Goal: Task Accomplishment & Management: Manage account settings

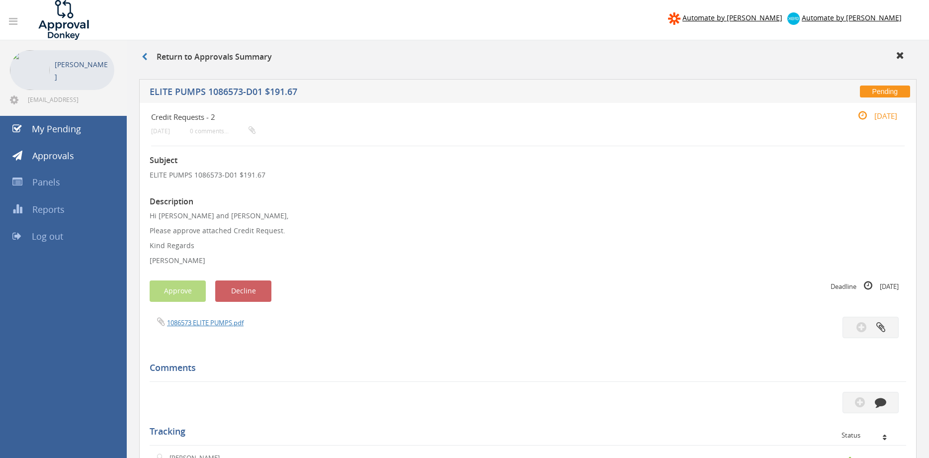
scroll to position [6, 0]
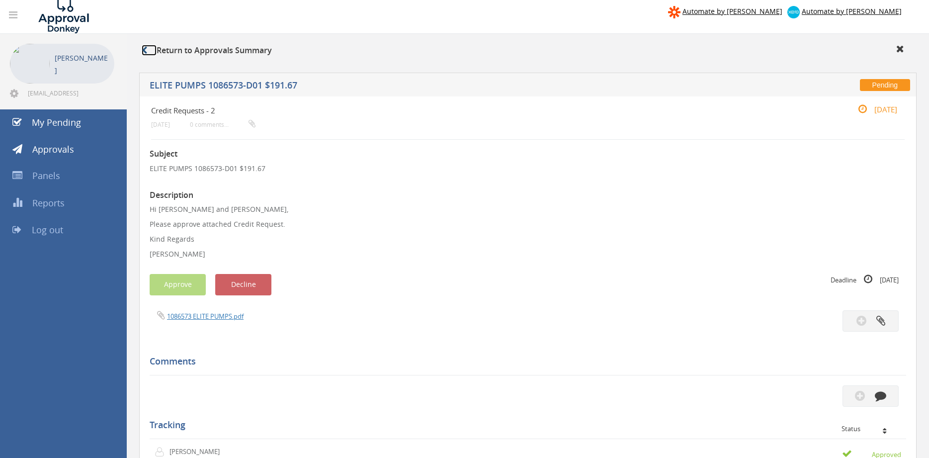
click at [146, 54] on icon at bounding box center [144, 50] width 5 height 8
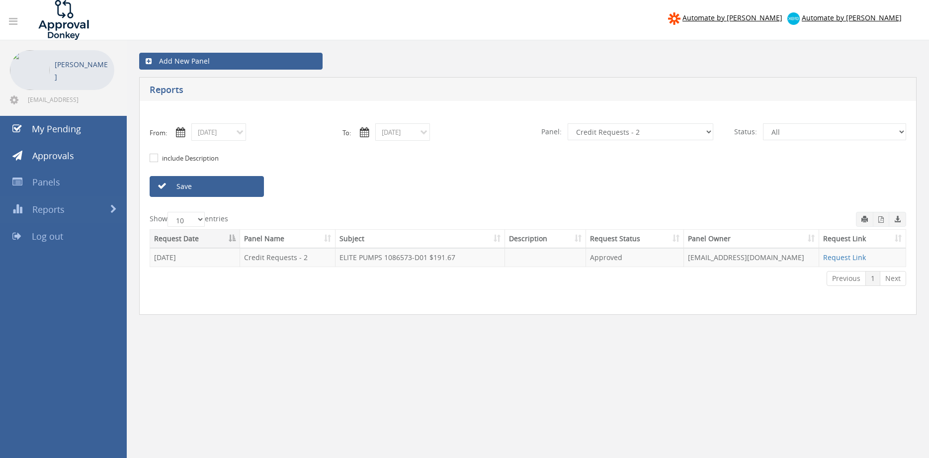
select select "number:9739"
click at [221, 182] on link "Save" at bounding box center [207, 186] width 114 height 21
click at [883, 222] on icon "button" at bounding box center [881, 219] width 5 height 6
click at [221, 137] on input "08/29/2025" at bounding box center [218, 131] width 55 height 17
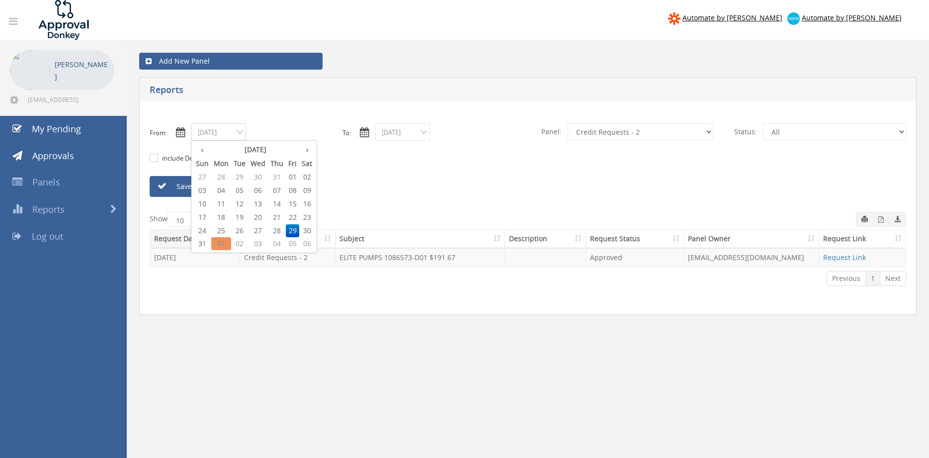
drag, startPoint x: 228, startPoint y: 227, endPoint x: 272, endPoint y: 211, distance: 47.0
click at [227, 227] on span "25" at bounding box center [221, 230] width 20 height 13
type input "08/25/2025"
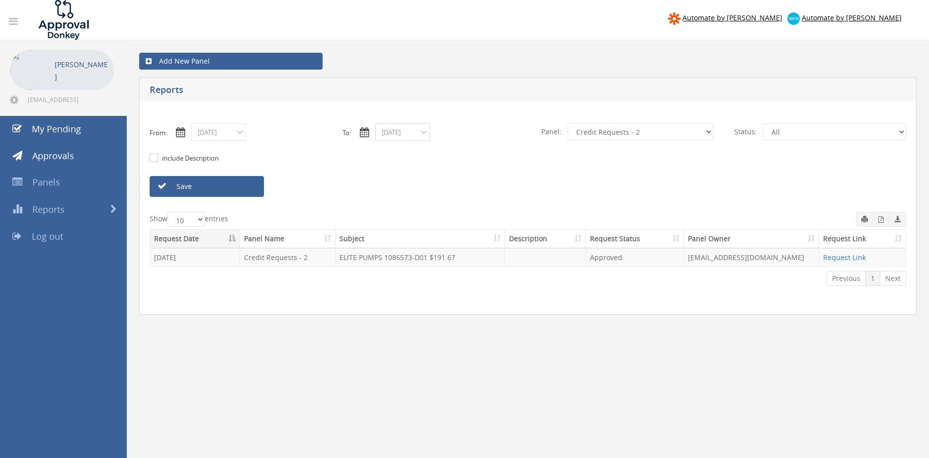
click at [396, 128] on input "08/29/2025" at bounding box center [402, 131] width 55 height 17
click at [409, 232] on span "25" at bounding box center [405, 230] width 20 height 13
type input "08/25/2025"
click at [568, 123] on select "All Alarm Credits RG - 3 NZ Utilities Cable and SAI Global NZ Alarms-1 NZ FX Pa…" at bounding box center [641, 131] width 146 height 17
select select "number:13144"
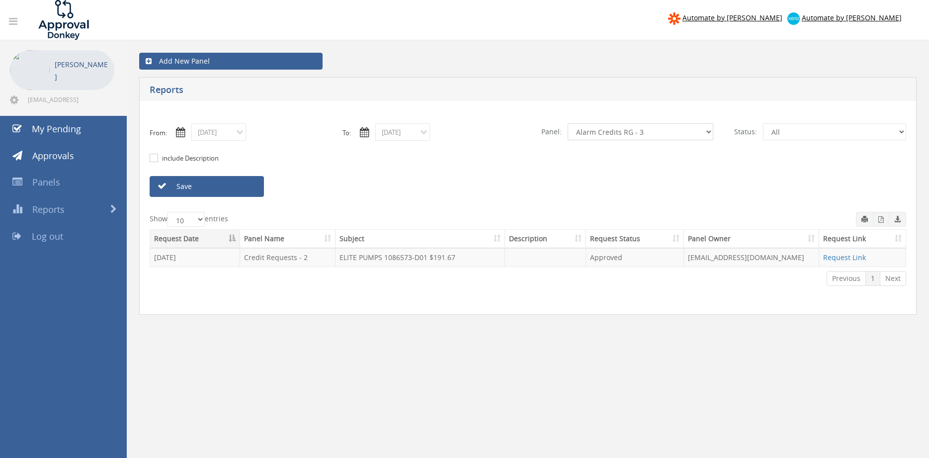
click option "Alarm Credits RG - 3" at bounding box center [0, 0] width 0 height 0
click at [240, 188] on link "Save" at bounding box center [207, 186] width 114 height 21
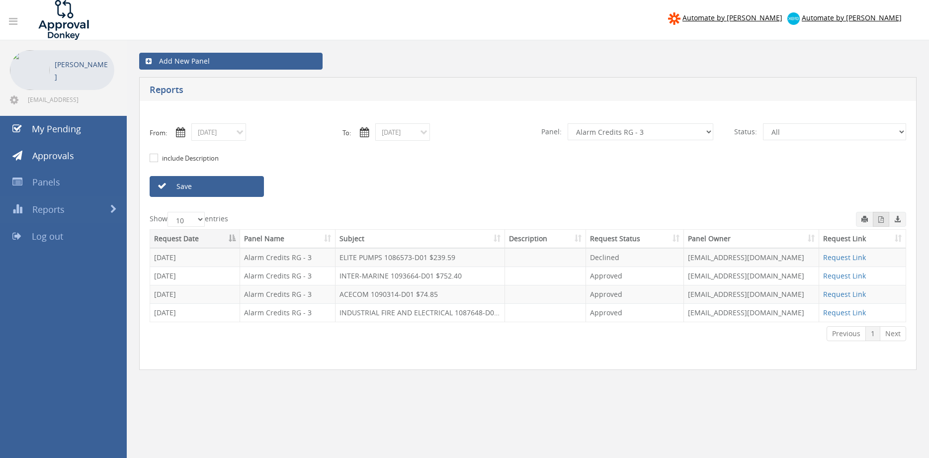
click at [881, 221] on icon "button" at bounding box center [881, 219] width 5 height 6
